Goal: Task Accomplishment & Management: Use online tool/utility

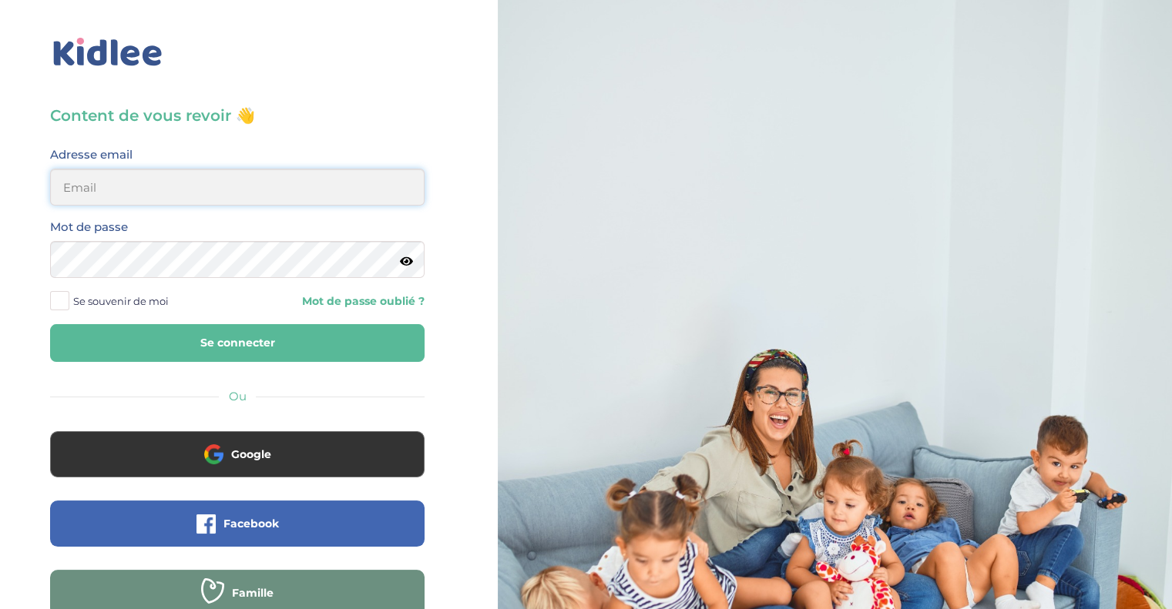
type input "morgane.jabbour@gmail.com"
click at [295, 355] on button "Se connecter" at bounding box center [237, 343] width 374 height 38
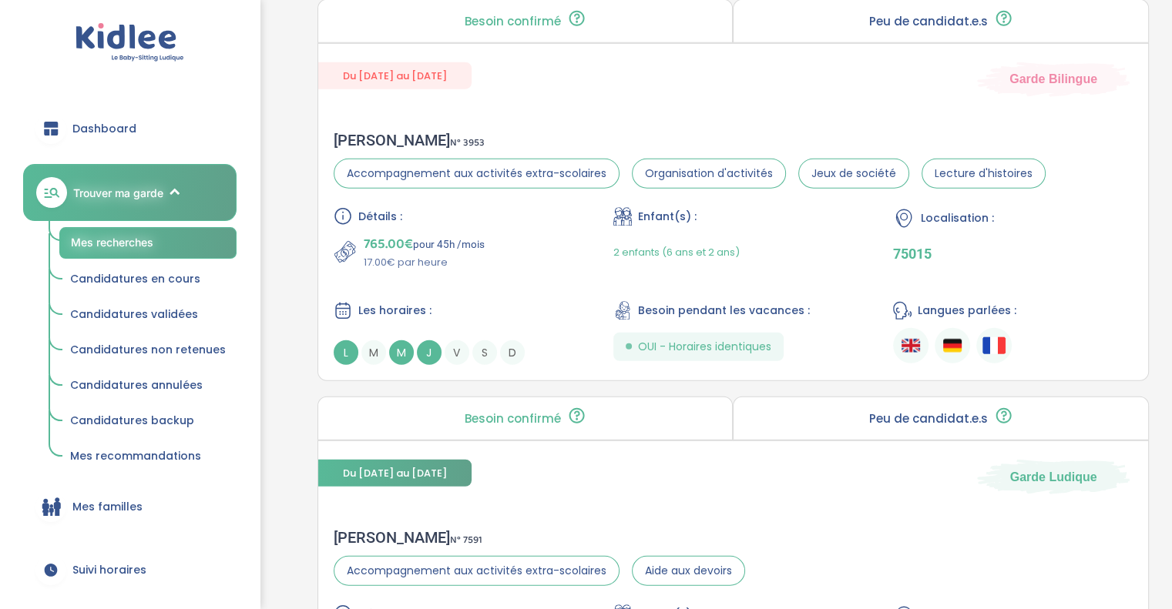
scroll to position [4209, 0]
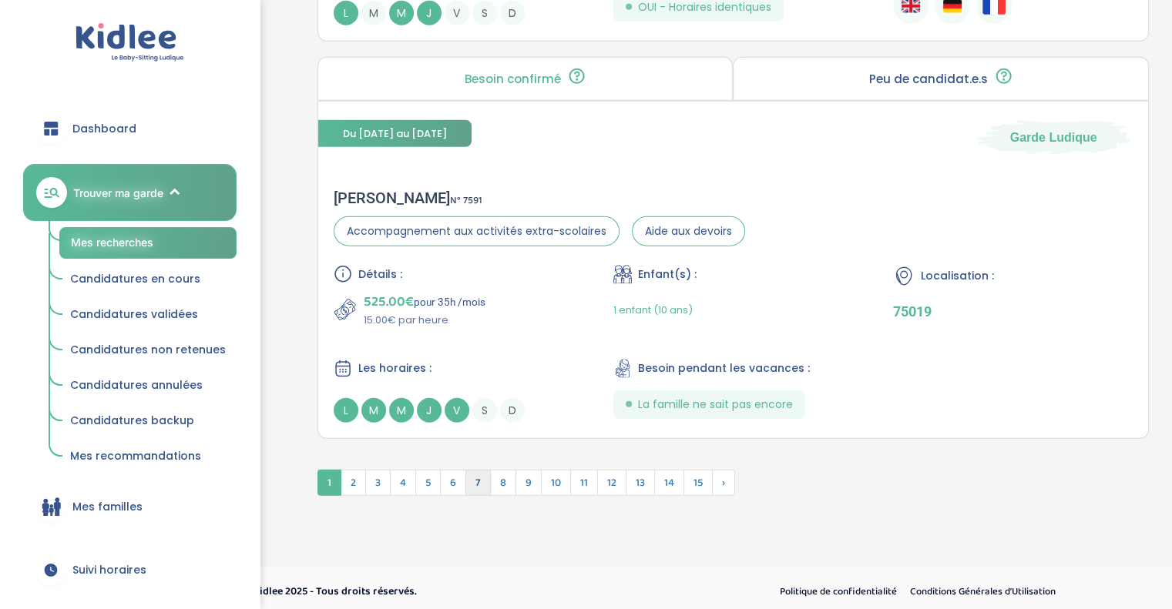
click at [473, 471] on span "7" at bounding box center [477, 483] width 25 height 26
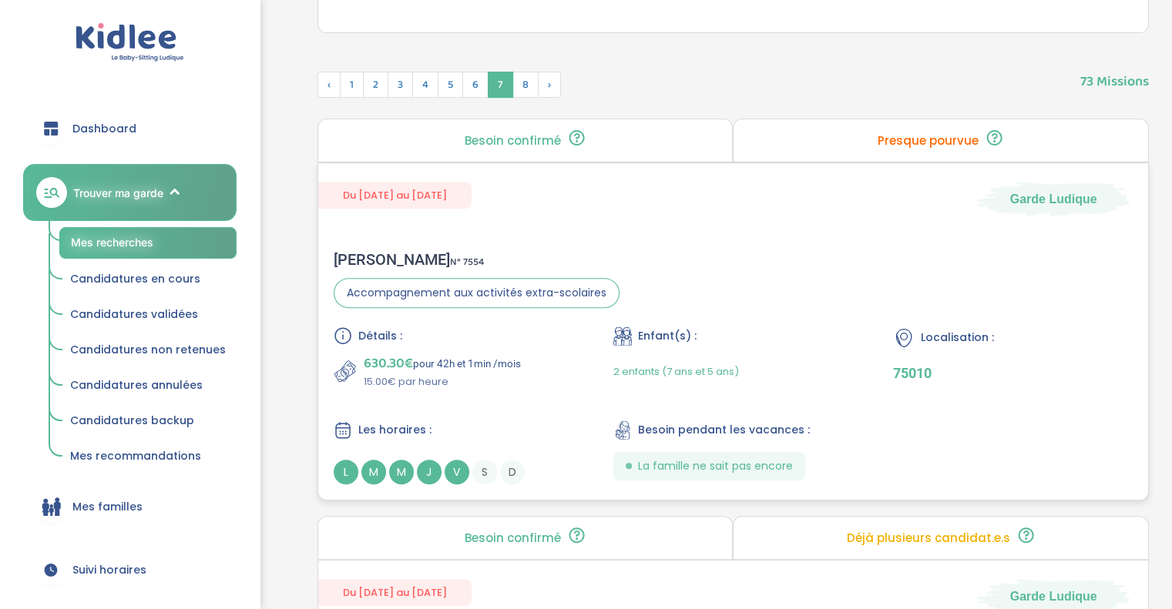
scroll to position [564, 0]
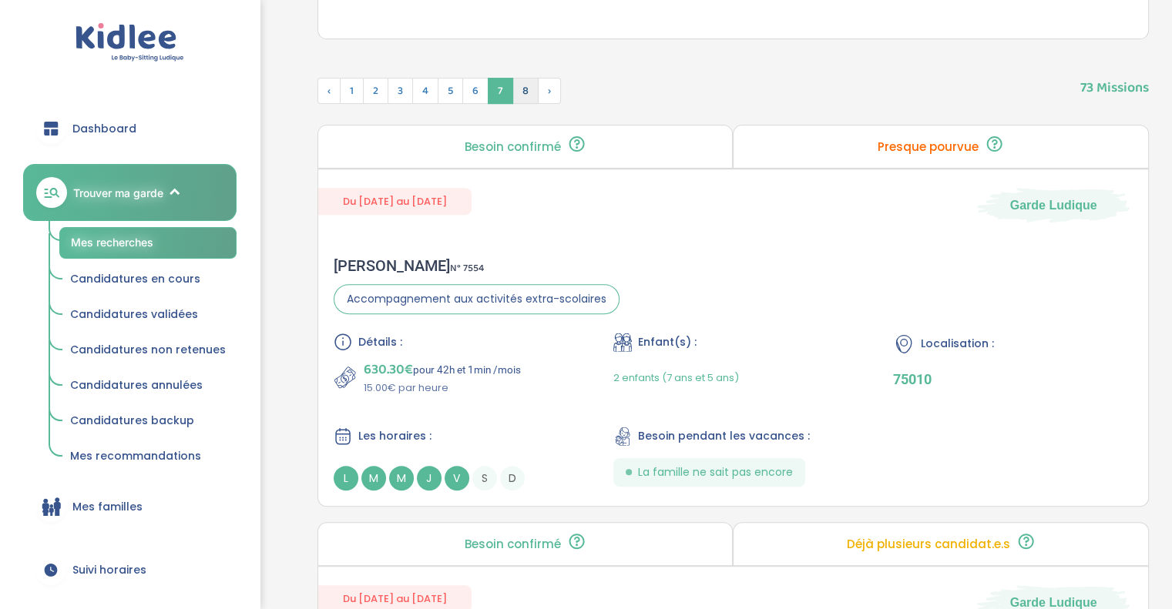
click at [522, 92] on span "8" at bounding box center [525, 91] width 26 height 26
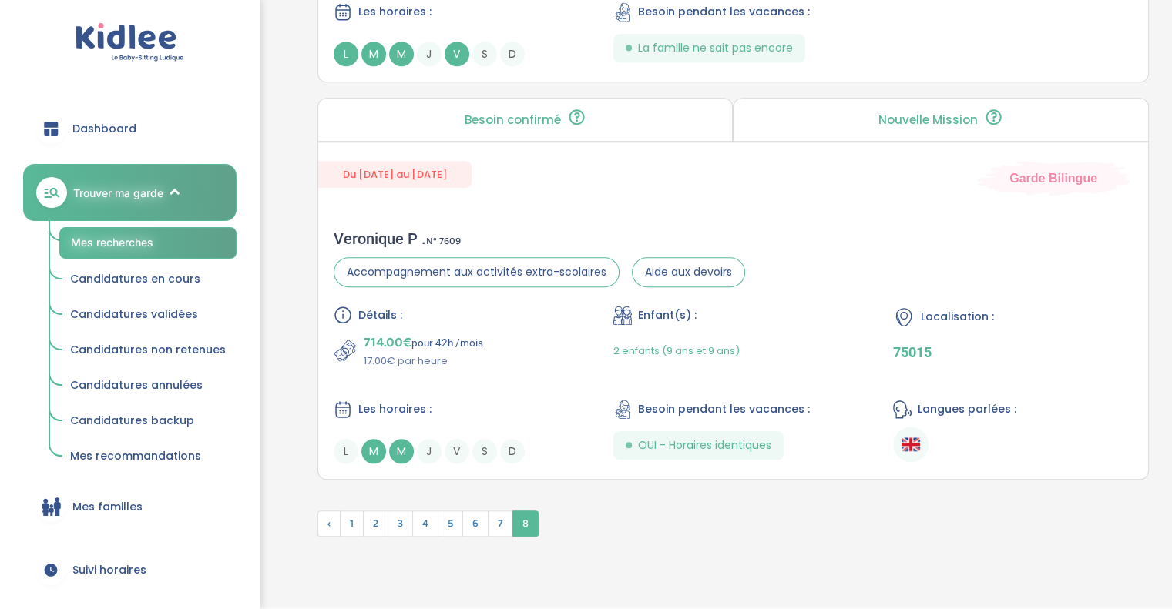
scroll to position [1394, 0]
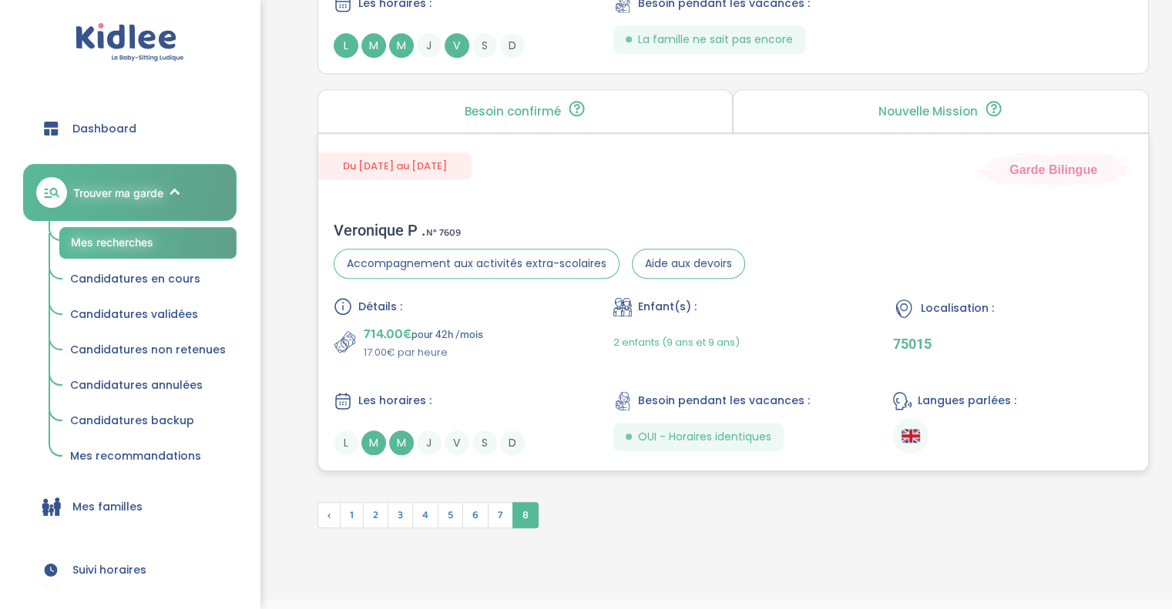
click at [948, 206] on div "Veronique P . N° 7609 Accompagnement aux activités extra-scolaires Aide aux dev…" at bounding box center [733, 338] width 830 height 265
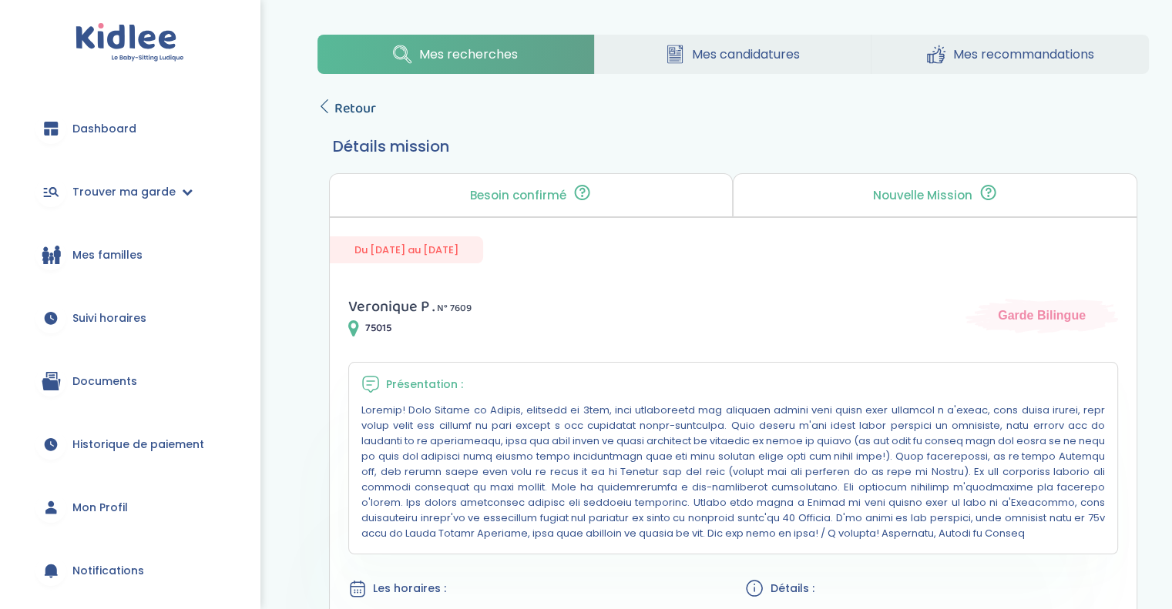
click at [369, 104] on span "Retour" at bounding box center [355, 109] width 42 height 22
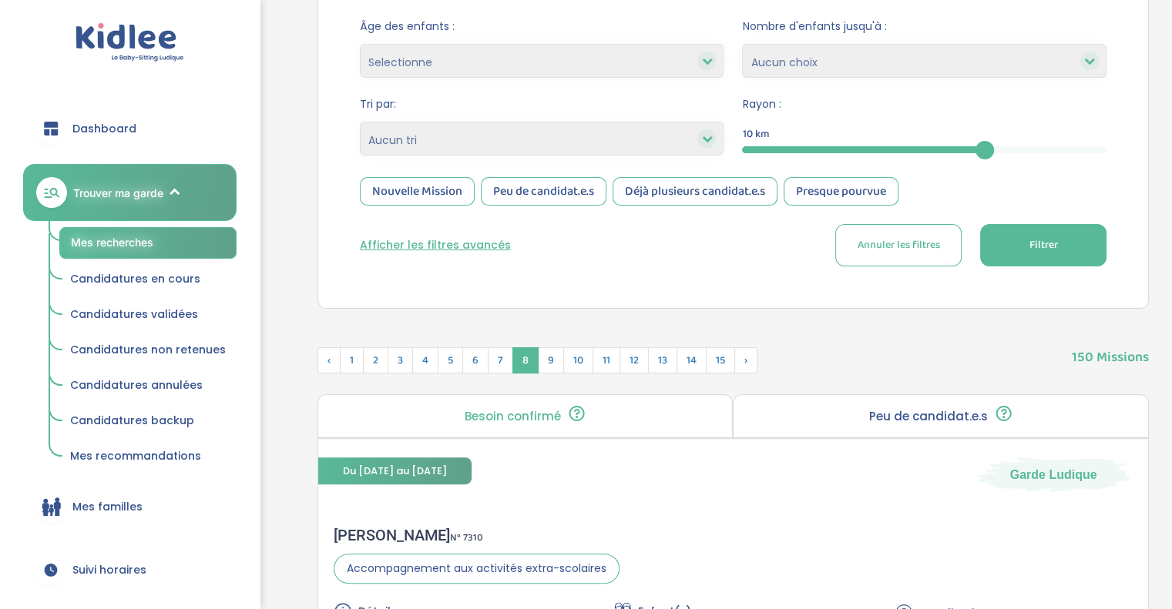
scroll to position [249, 0]
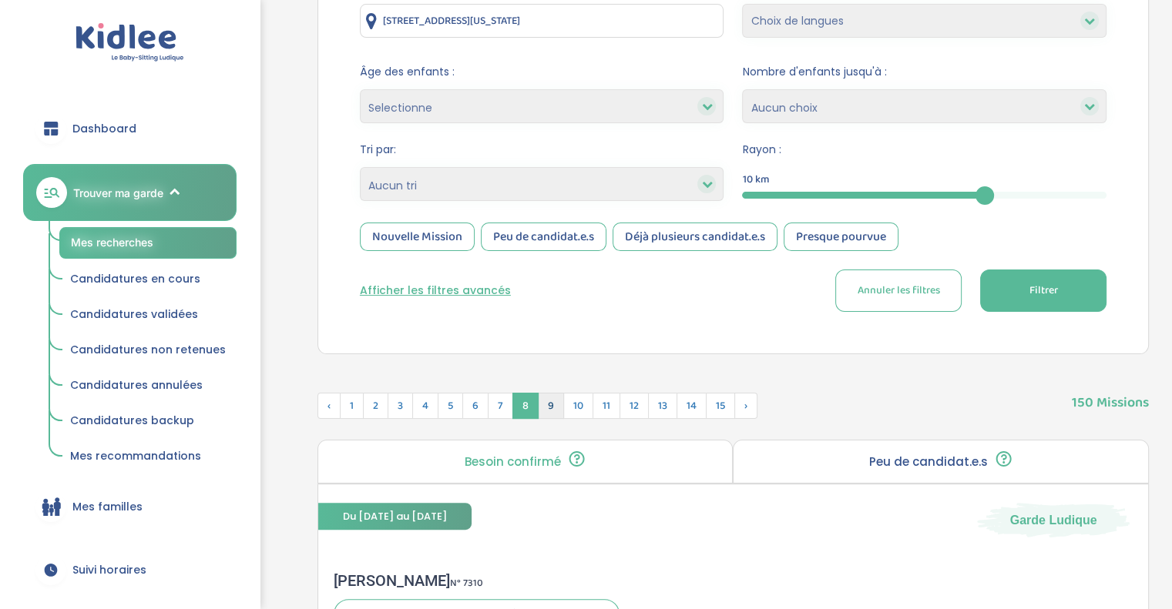
click at [542, 404] on span "9" at bounding box center [551, 406] width 26 height 26
